Goal: Task Accomplishment & Management: Manage account settings

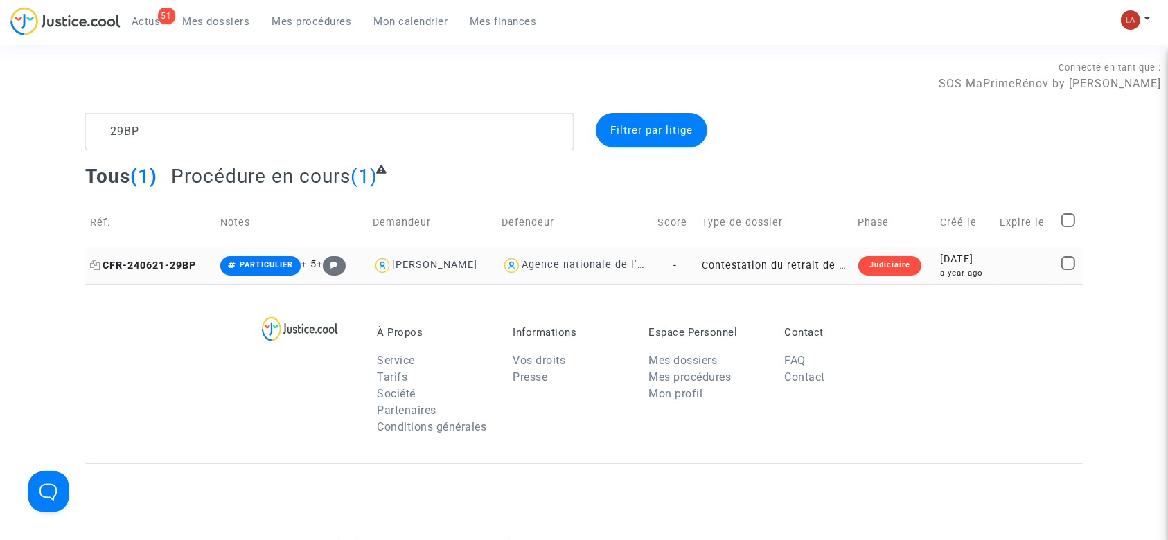
type textarea "29BP"
click at [118, 269] on span "CFR-240621-29BP" at bounding box center [143, 266] width 106 height 12
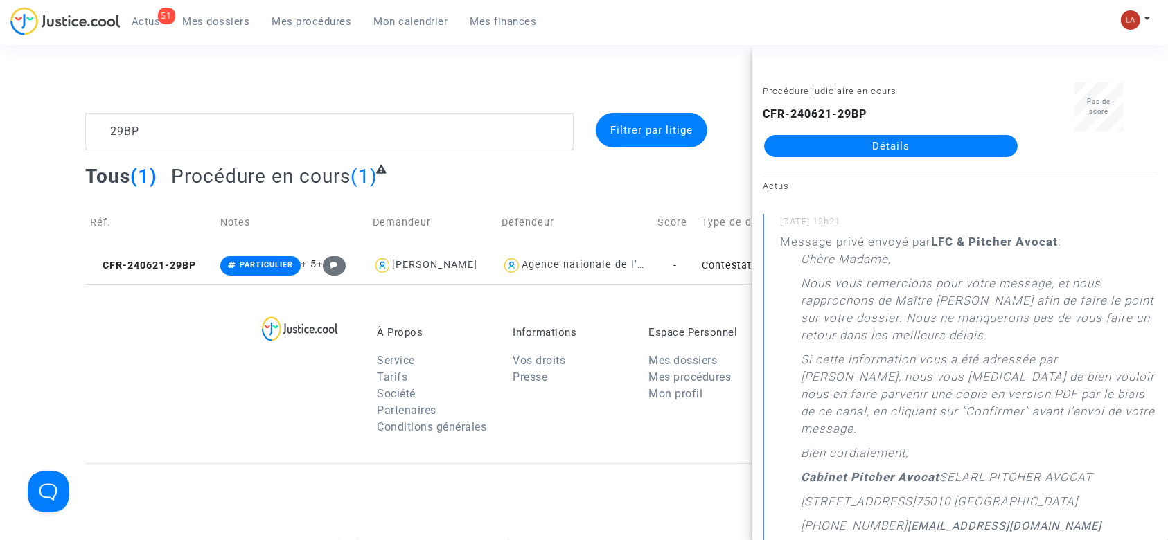
click at [865, 152] on link "Détails" at bounding box center [890, 146] width 253 height 22
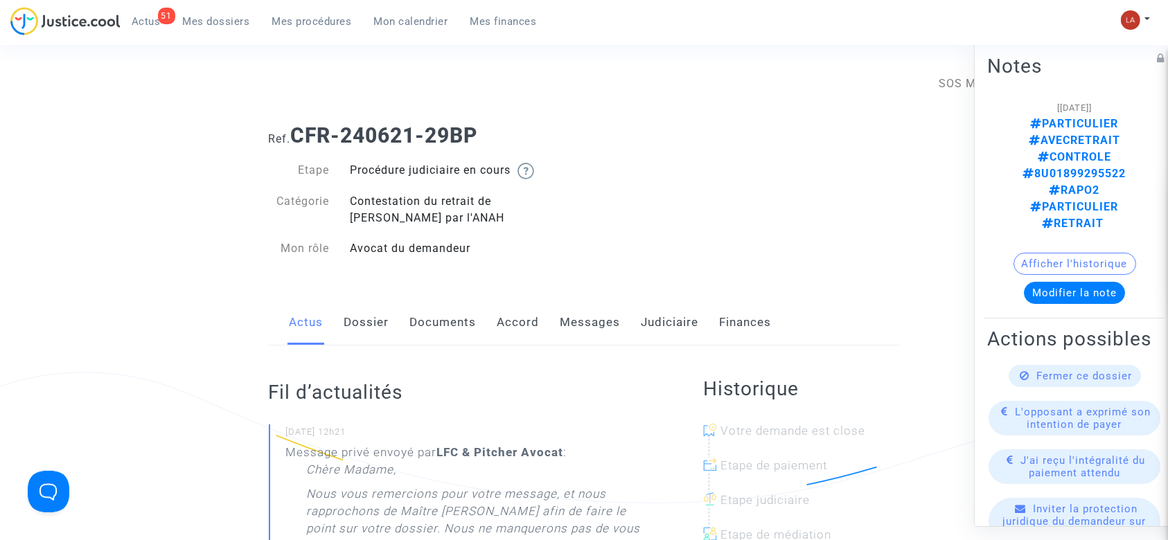
click at [361, 331] on link "Dossier" at bounding box center [366, 323] width 45 height 46
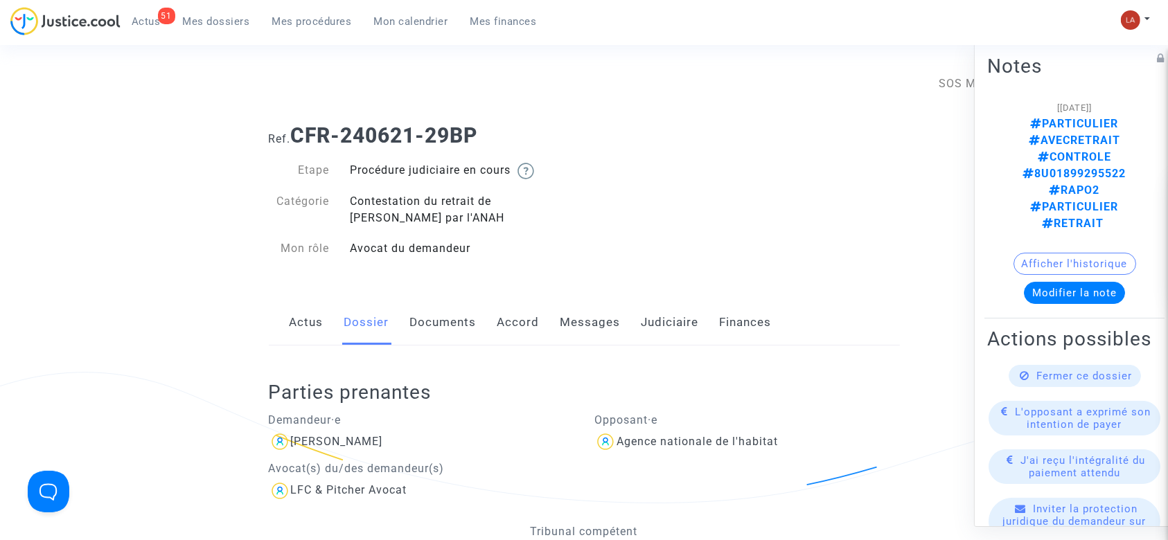
click at [425, 309] on link "Documents" at bounding box center [443, 323] width 66 height 46
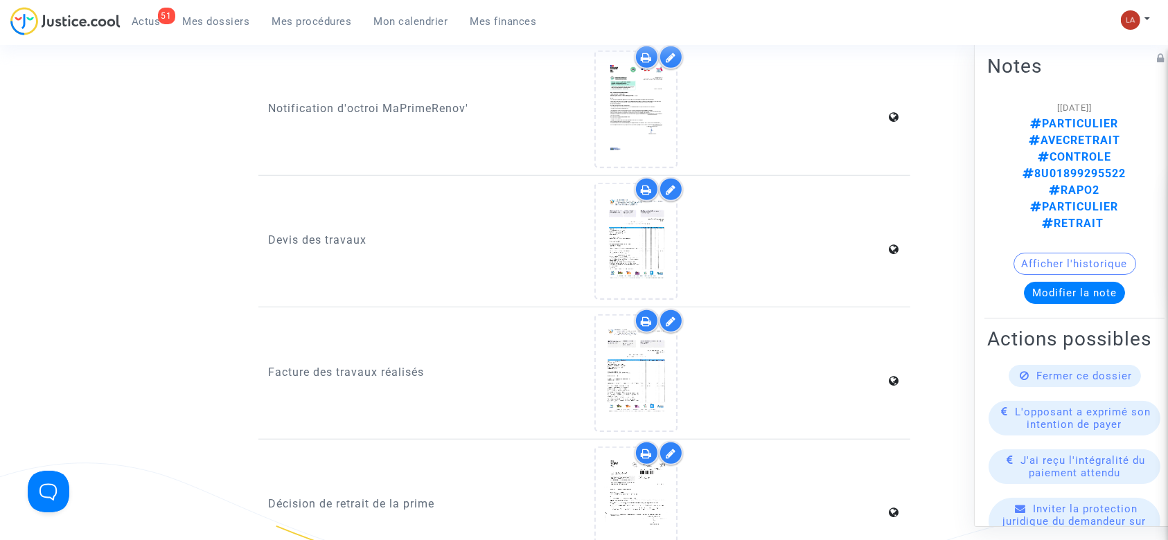
scroll to position [1209, 0]
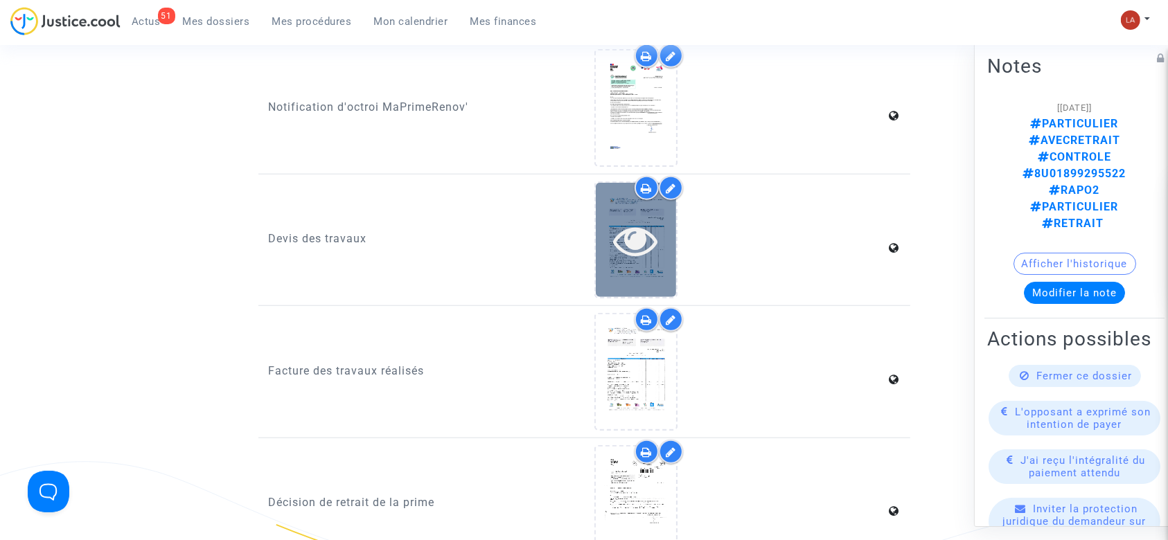
click at [643, 247] on icon at bounding box center [636, 240] width 45 height 44
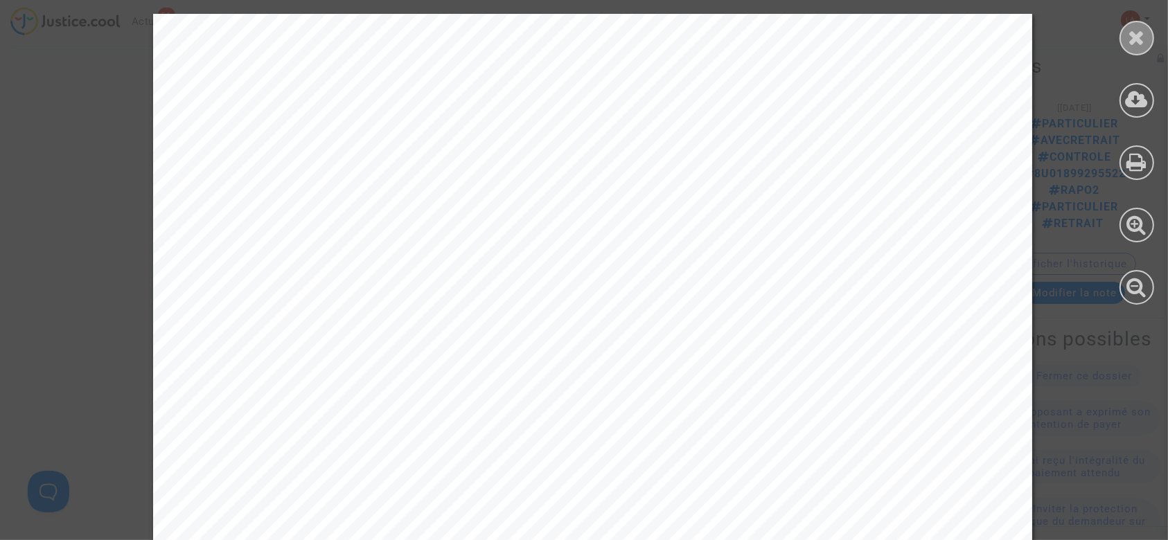
click at [1151, 44] on div at bounding box center [1136, 38] width 35 height 35
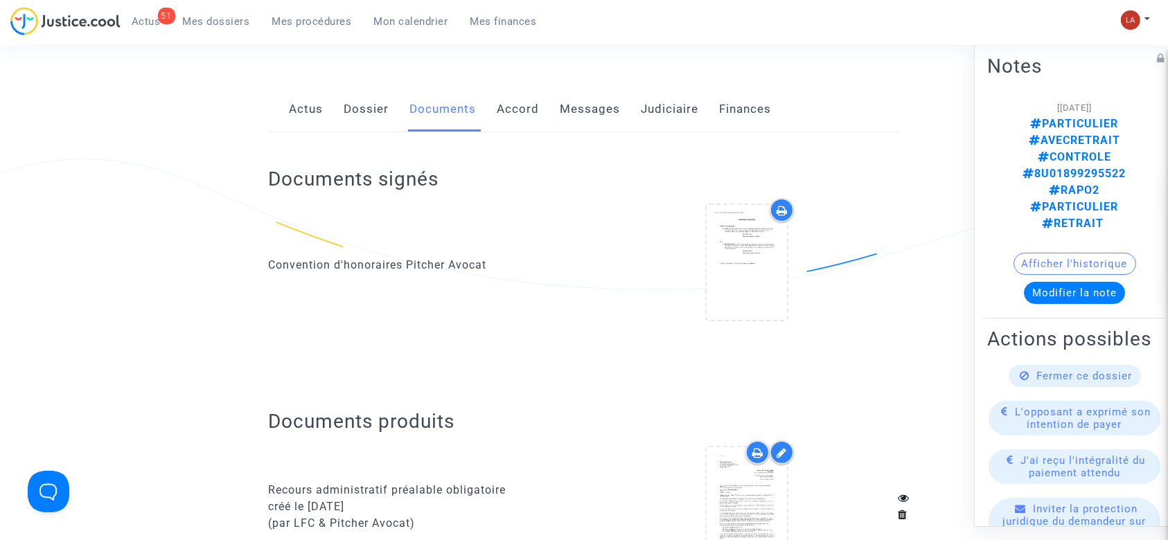
scroll to position [0, 0]
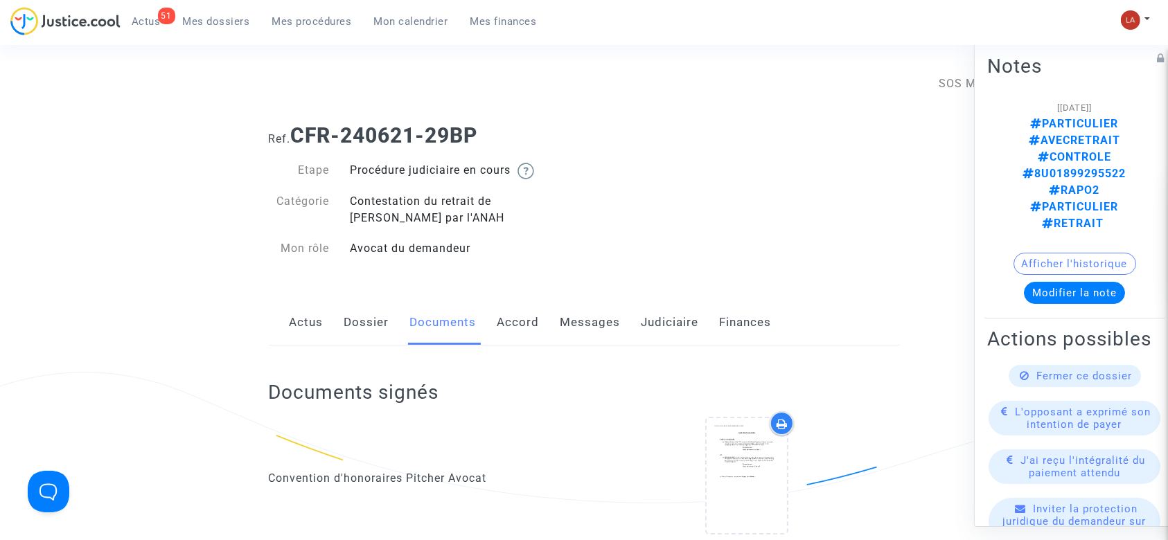
click at [364, 313] on link "Dossier" at bounding box center [366, 323] width 45 height 46
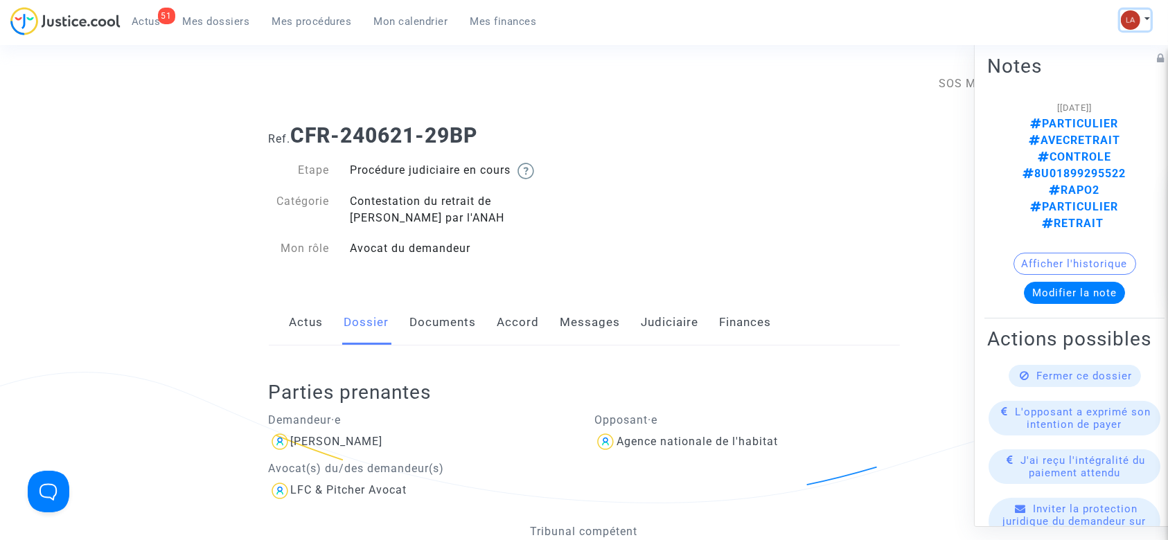
click at [1150, 14] on button at bounding box center [1135, 20] width 30 height 21
click at [1078, 66] on link "Changer de compte" at bounding box center [1080, 71] width 140 height 22
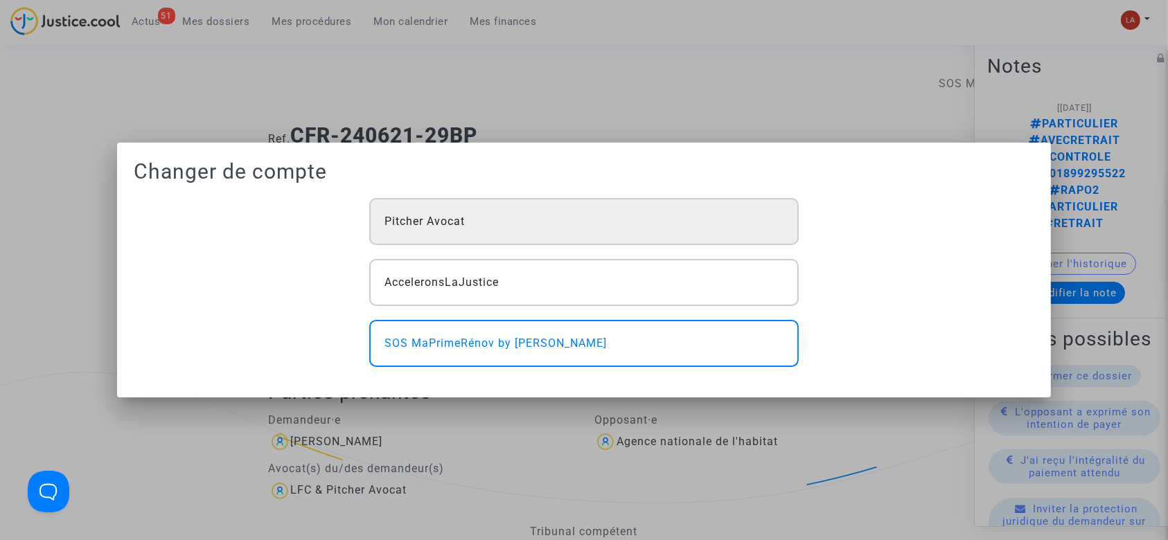
click at [592, 237] on div "Pitcher Avocat" at bounding box center [583, 221] width 429 height 47
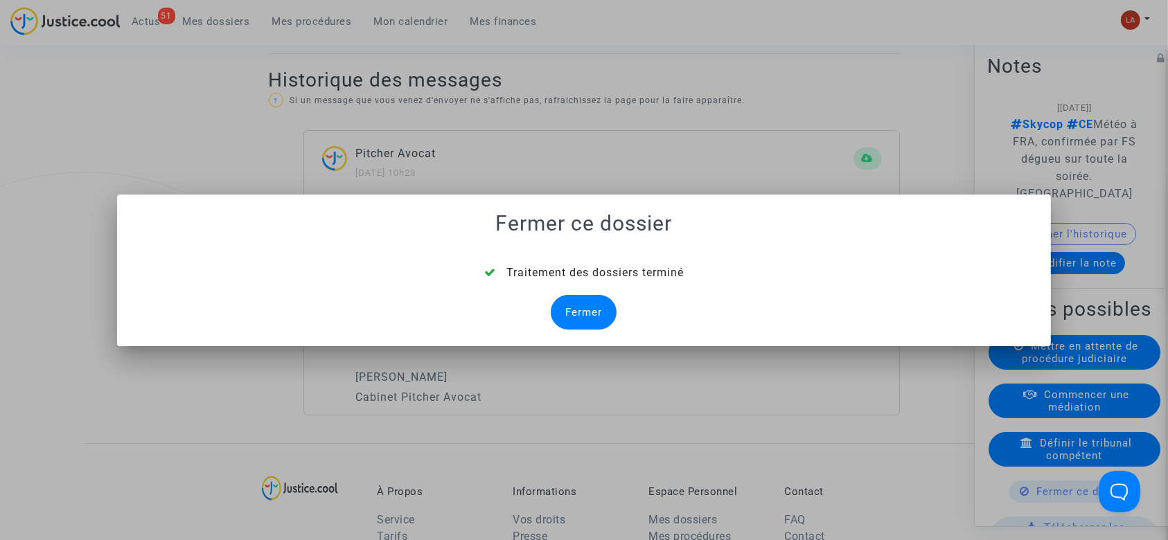
scroll to position [181, 0]
